Goal: Information Seeking & Learning: Check status

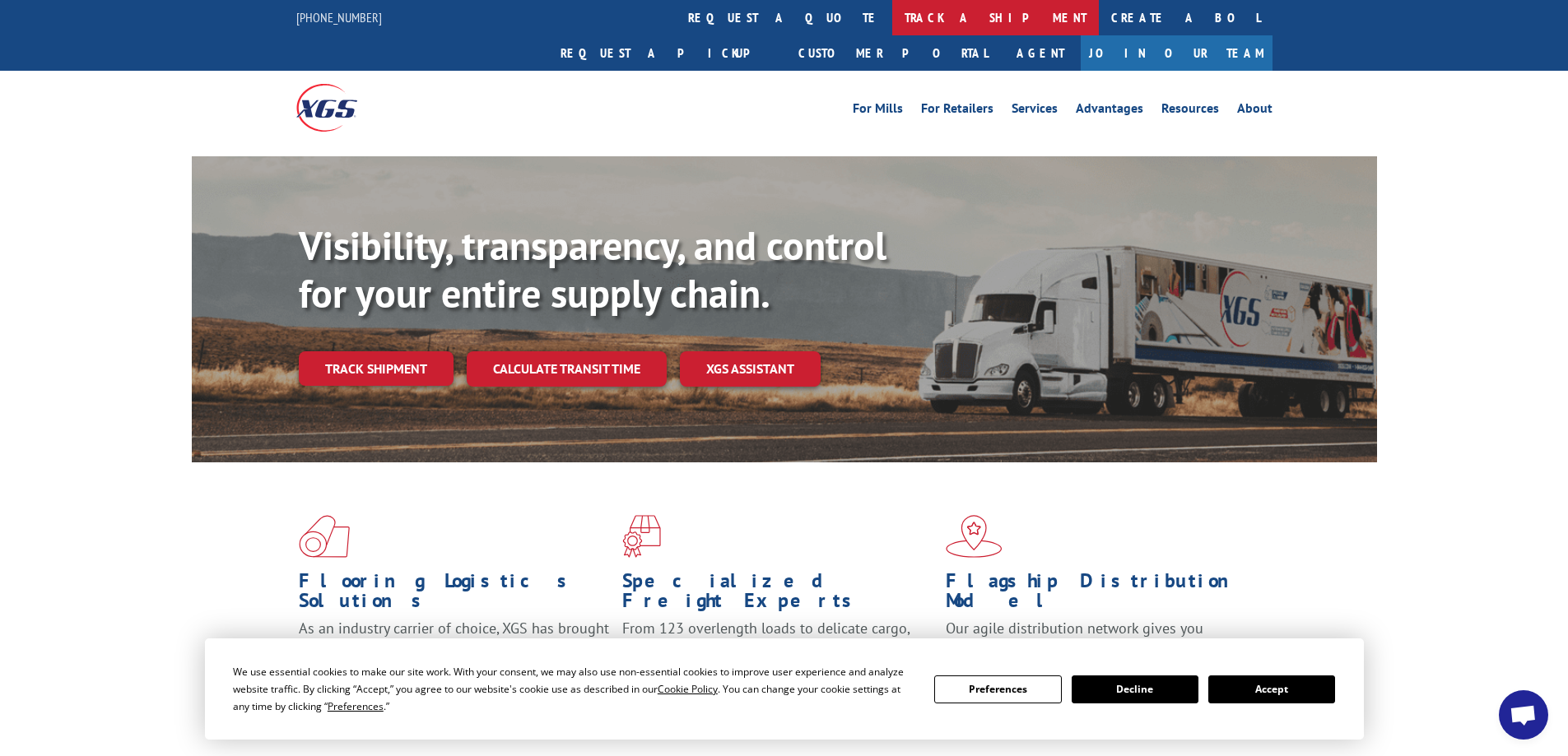
click at [893, 13] on link "track a shipment" at bounding box center [996, 17] width 206 height 35
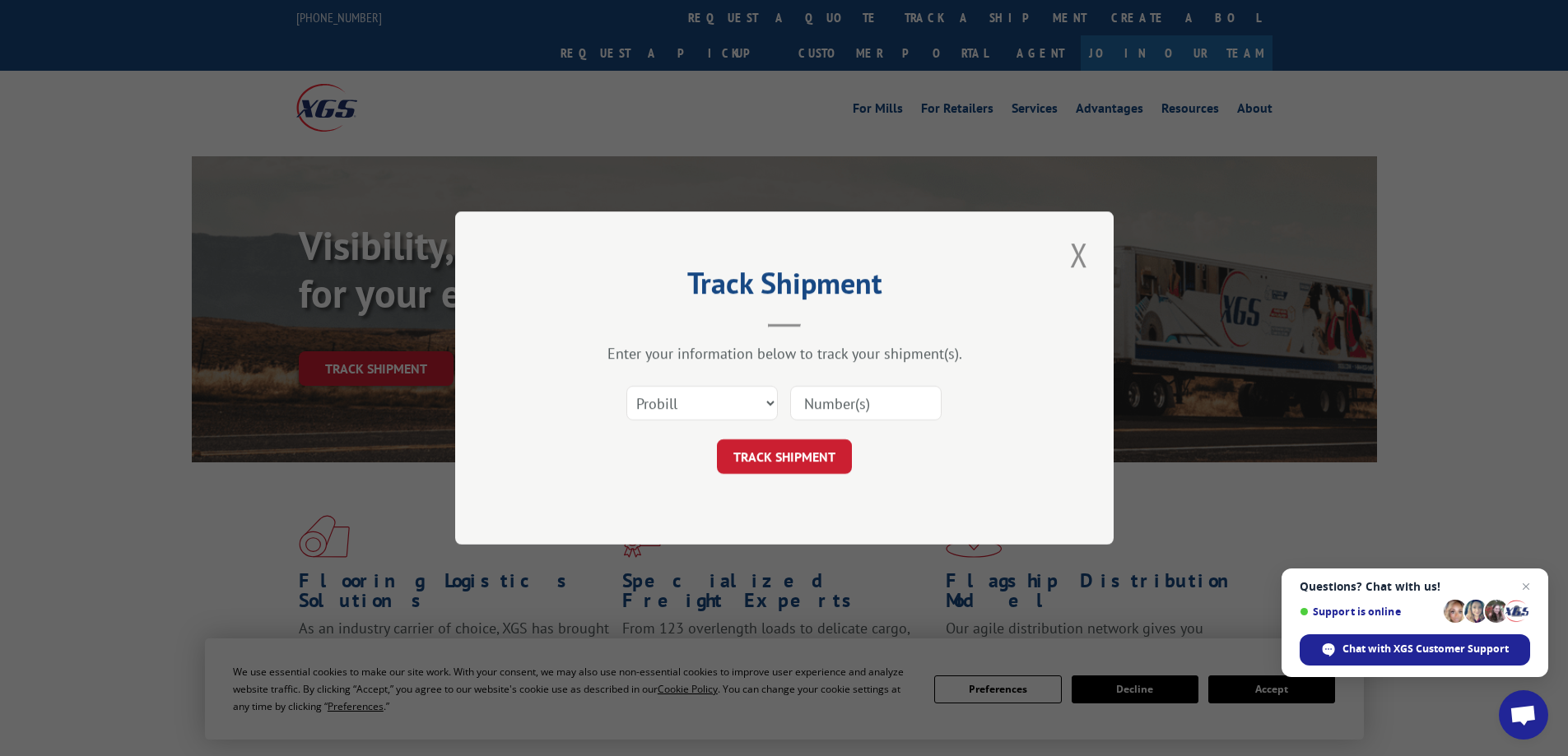
click at [839, 409] on input at bounding box center [865, 404] width 151 height 35
paste input "17462696"
type input "17462696"
click at [782, 465] on button "TRACK SHIPMENT" at bounding box center [784, 456] width 135 height 35
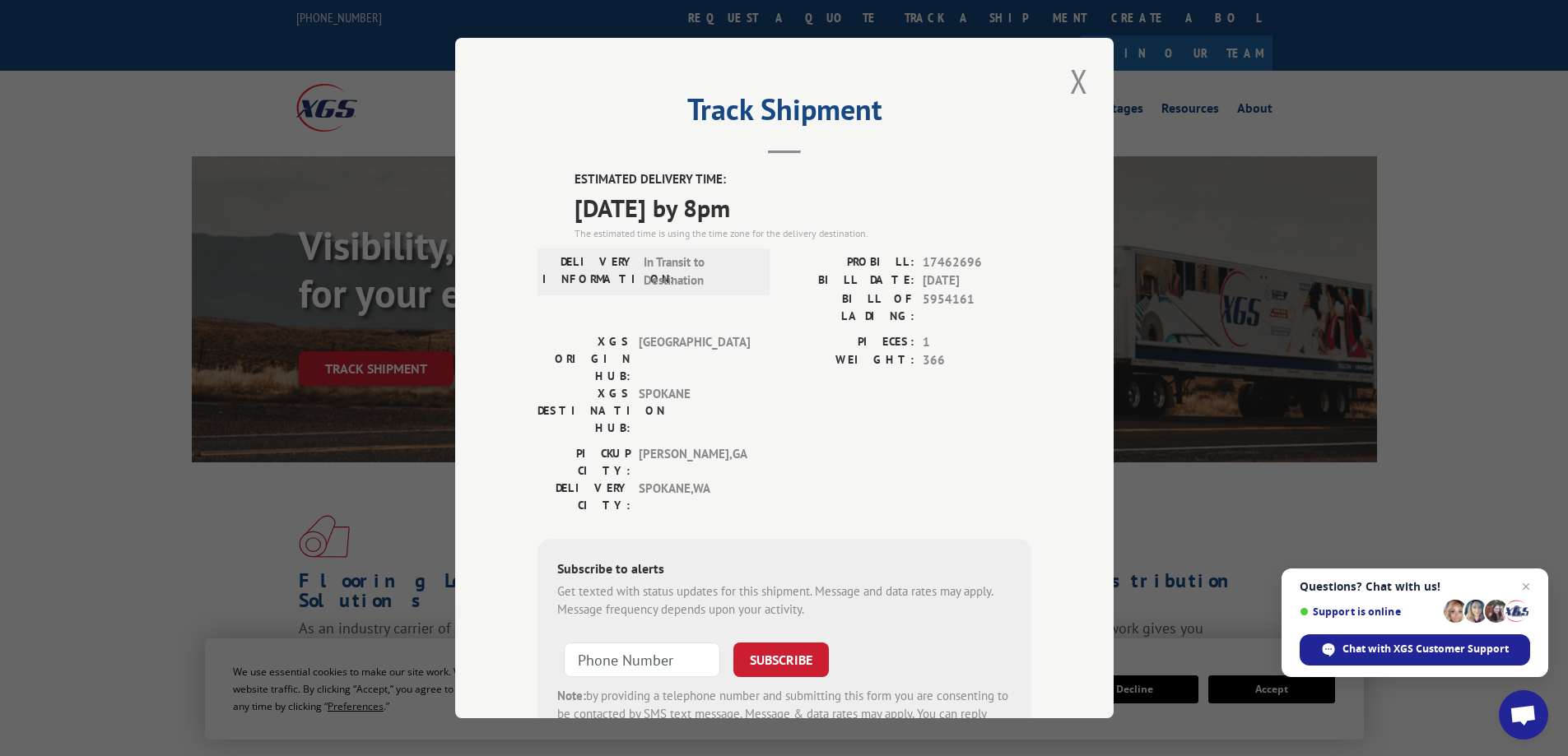
click at [724, 213] on span "[DATE] by 8pm" at bounding box center [803, 207] width 457 height 37
copy span "[DATE] by 8pm"
